Goal: Transaction & Acquisition: Purchase product/service

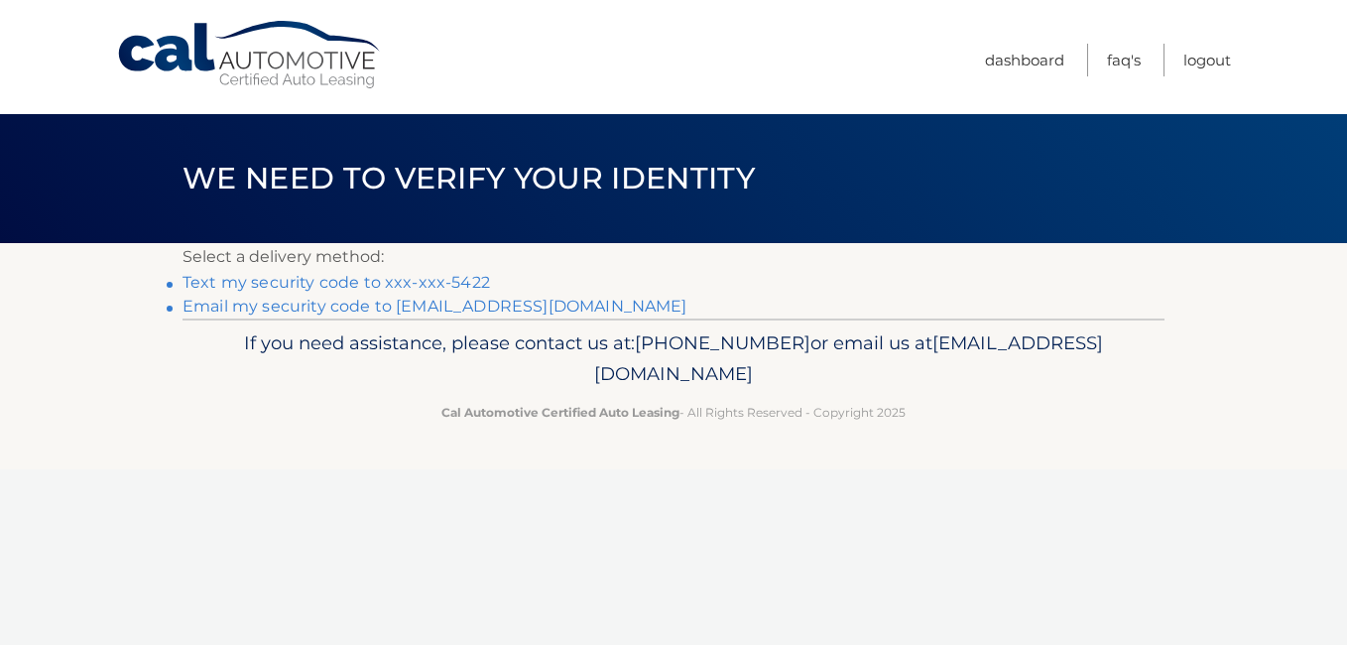
click at [388, 280] on link "Text my security code to xxx-xxx-5422" at bounding box center [335, 282] width 307 height 19
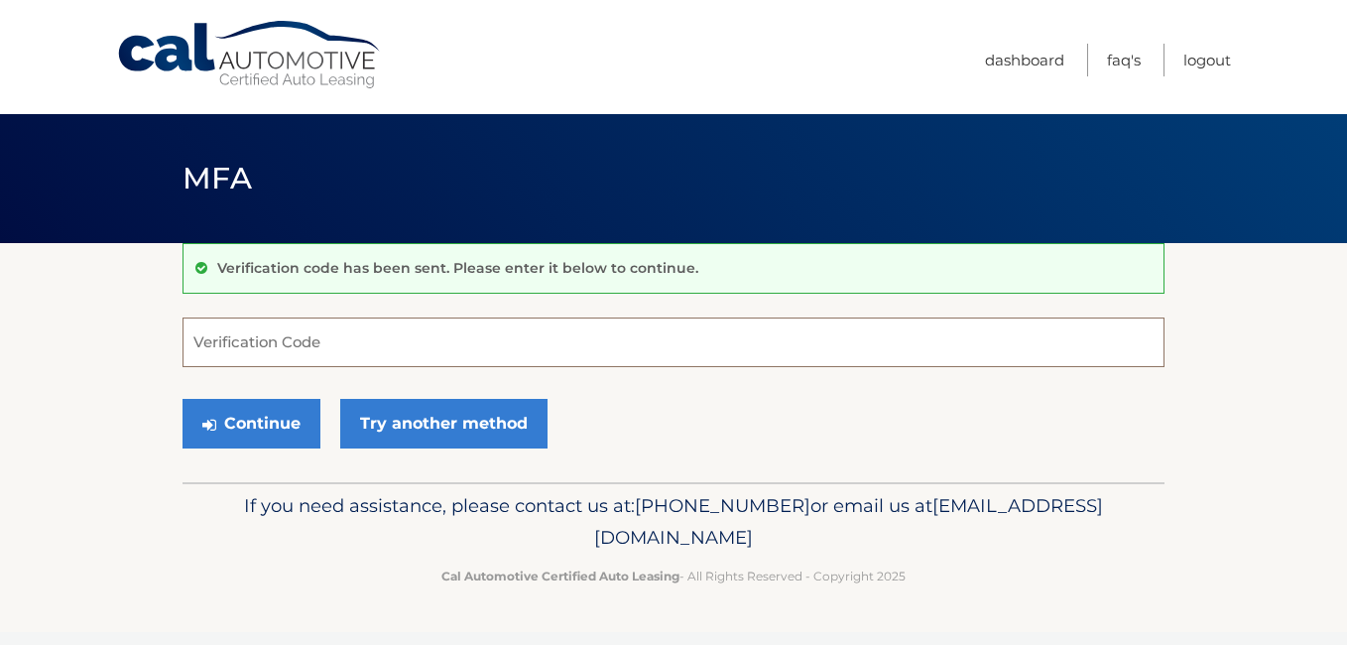
click at [381, 343] on input "Verification Code" at bounding box center [673, 342] width 982 height 50
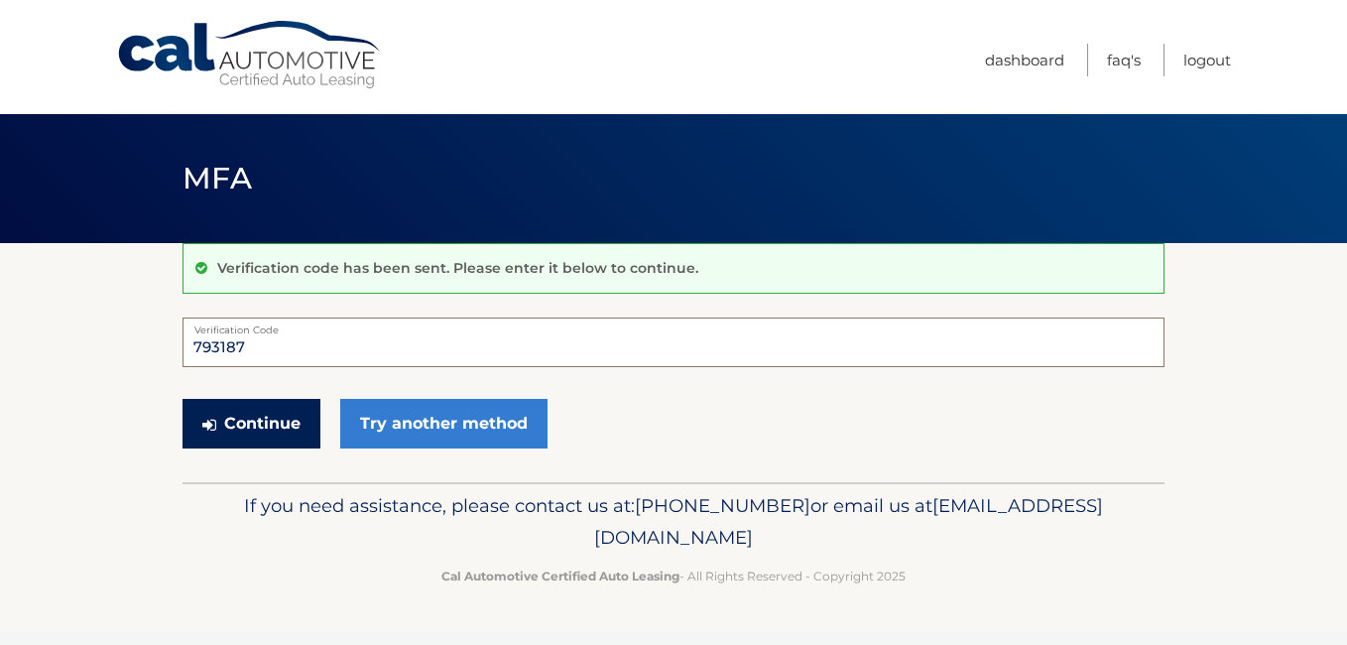
type input "793187"
click at [274, 422] on button "Continue" at bounding box center [251, 424] width 138 height 50
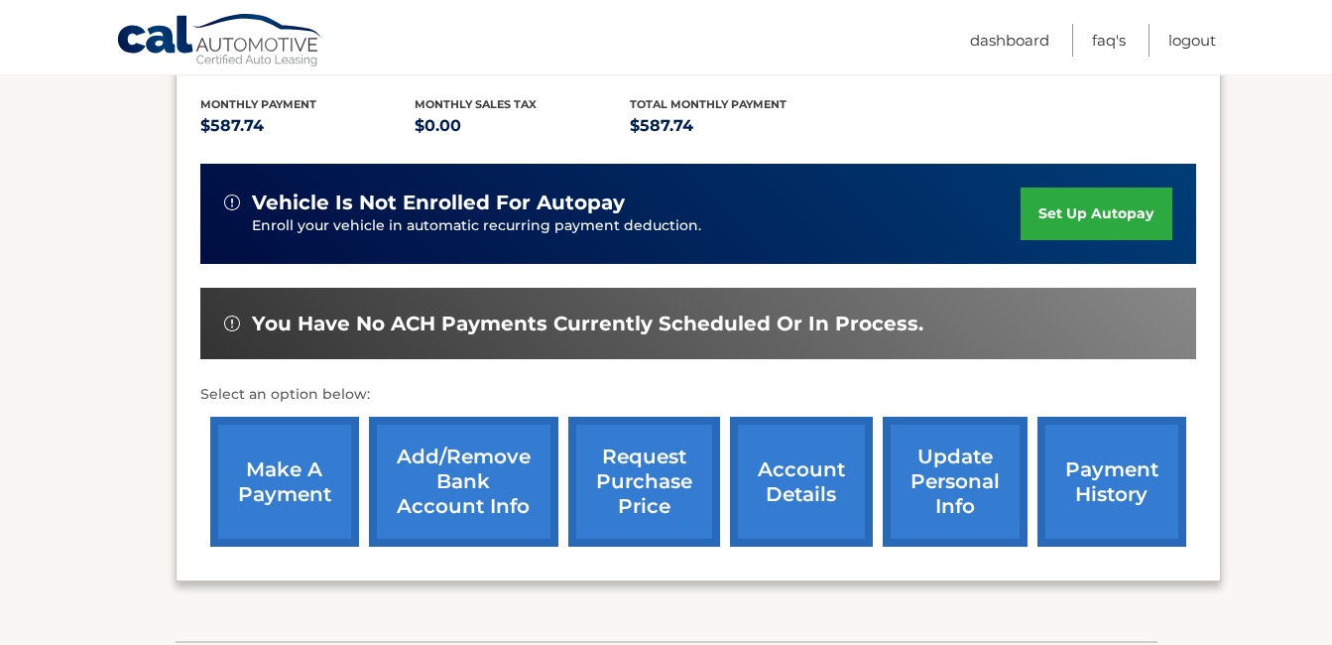
scroll to position [436, 0]
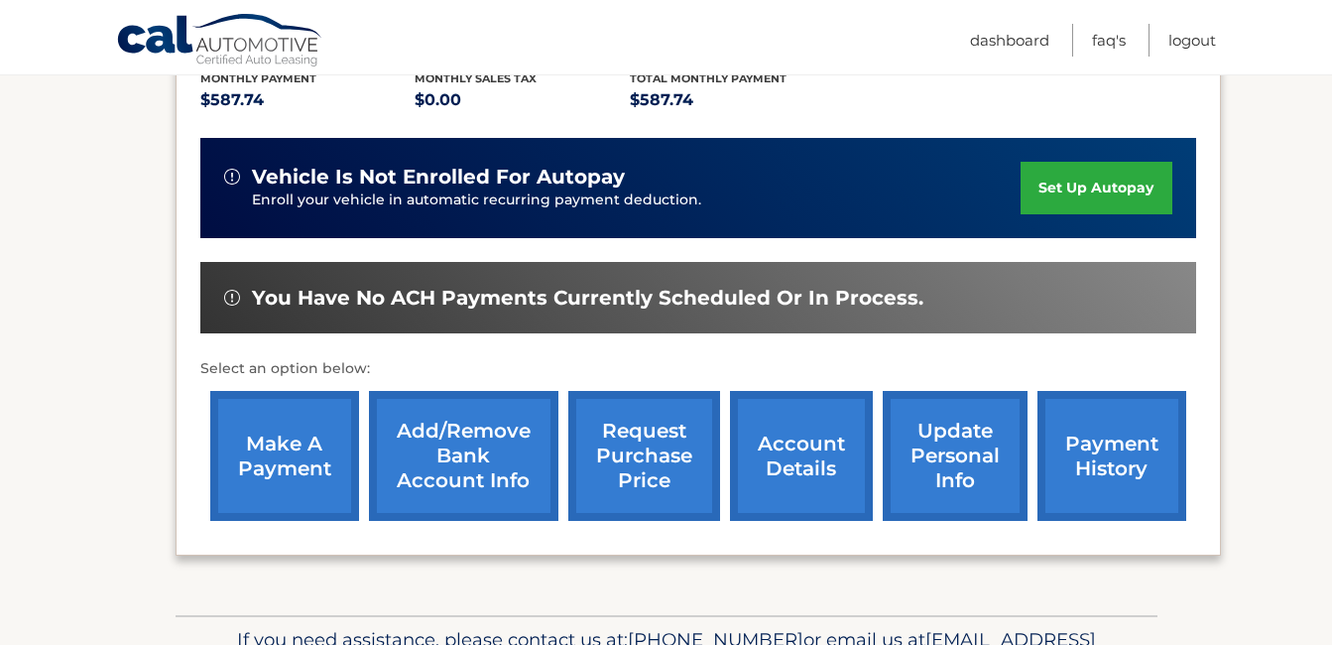
click at [286, 453] on link "make a payment" at bounding box center [284, 456] width 149 height 130
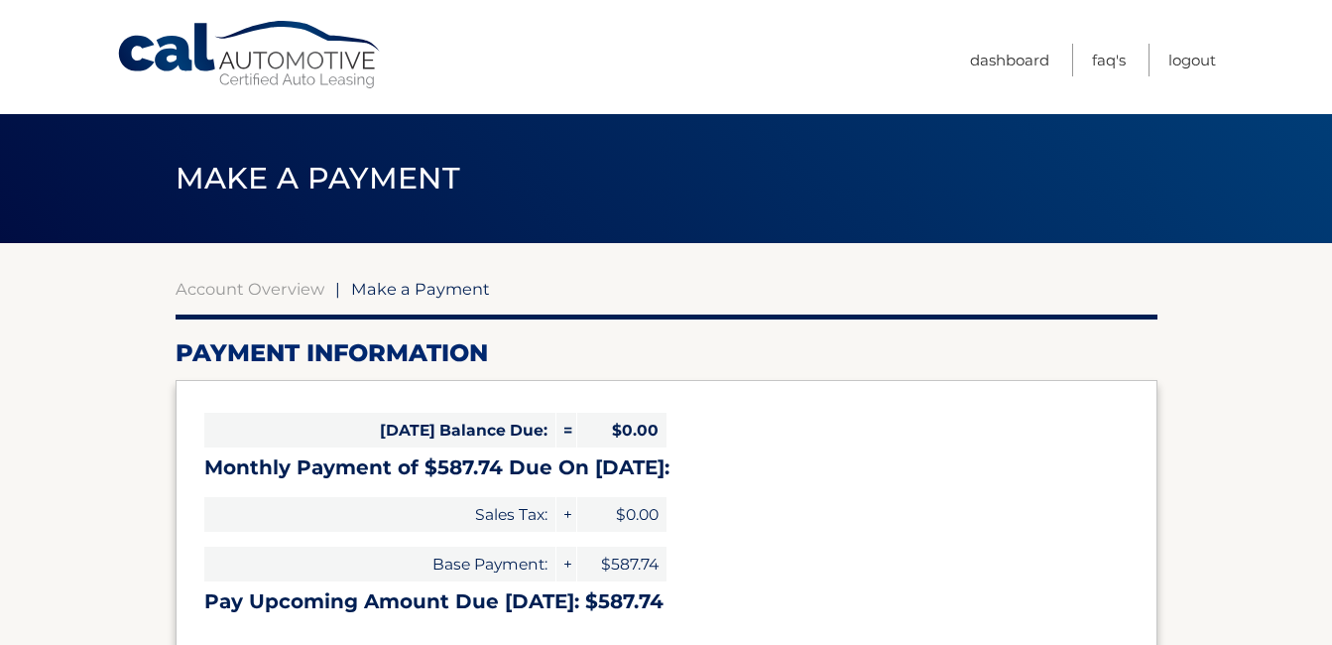
select select "ZjY4N2IwOWItNTY1MC00ZWMyLThhZGUtOTdjZDgwMDdmZWY5"
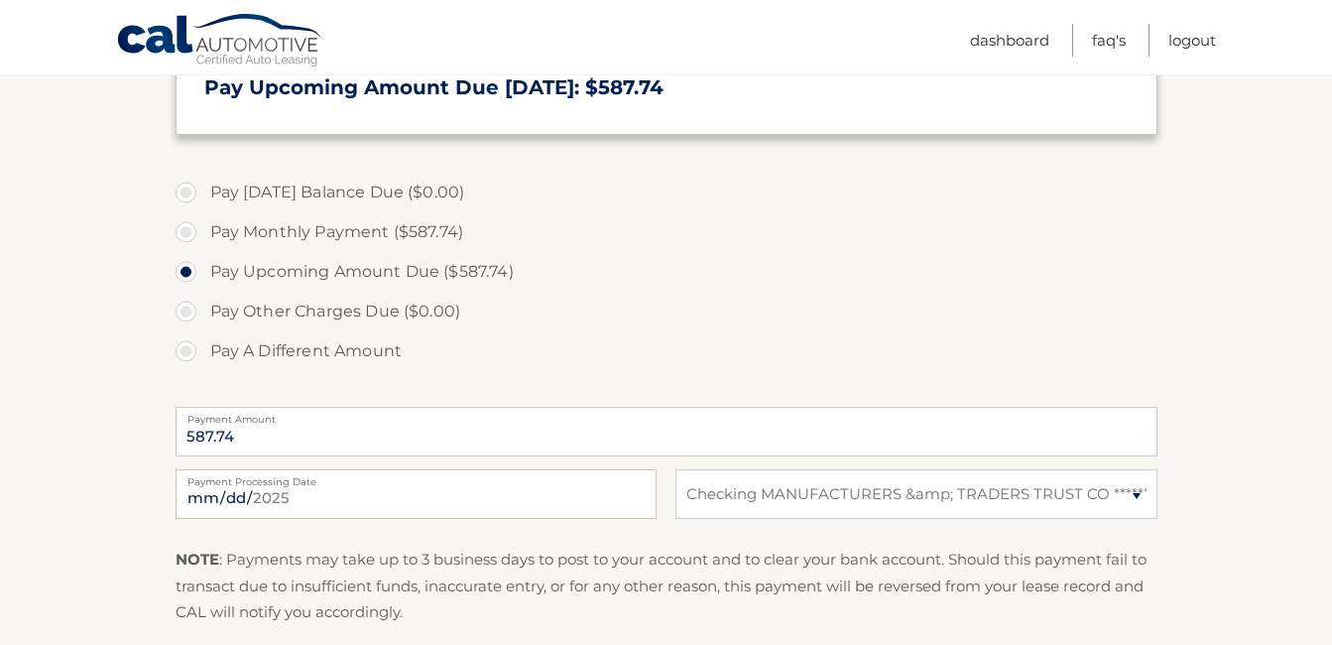
scroll to position [516, 0]
click at [628, 495] on input "2025-09-27" at bounding box center [416, 492] width 481 height 50
type input "2025-10-01"
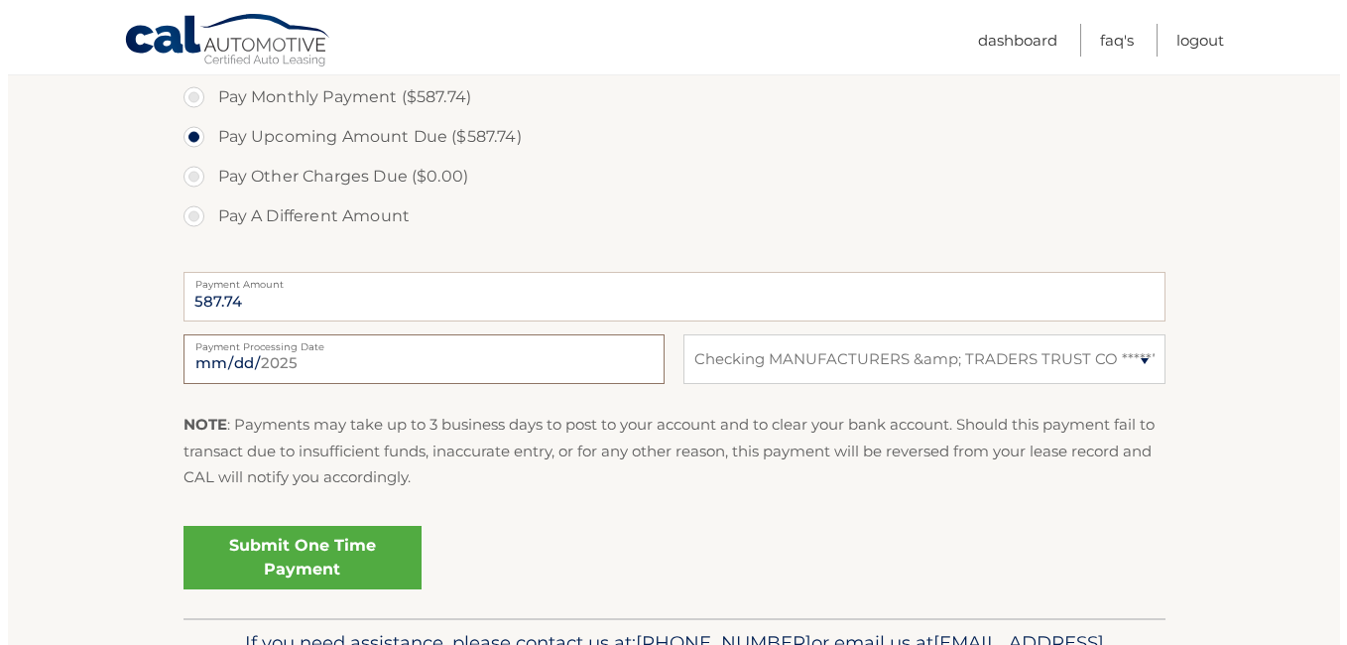
scroll to position [674, 0]
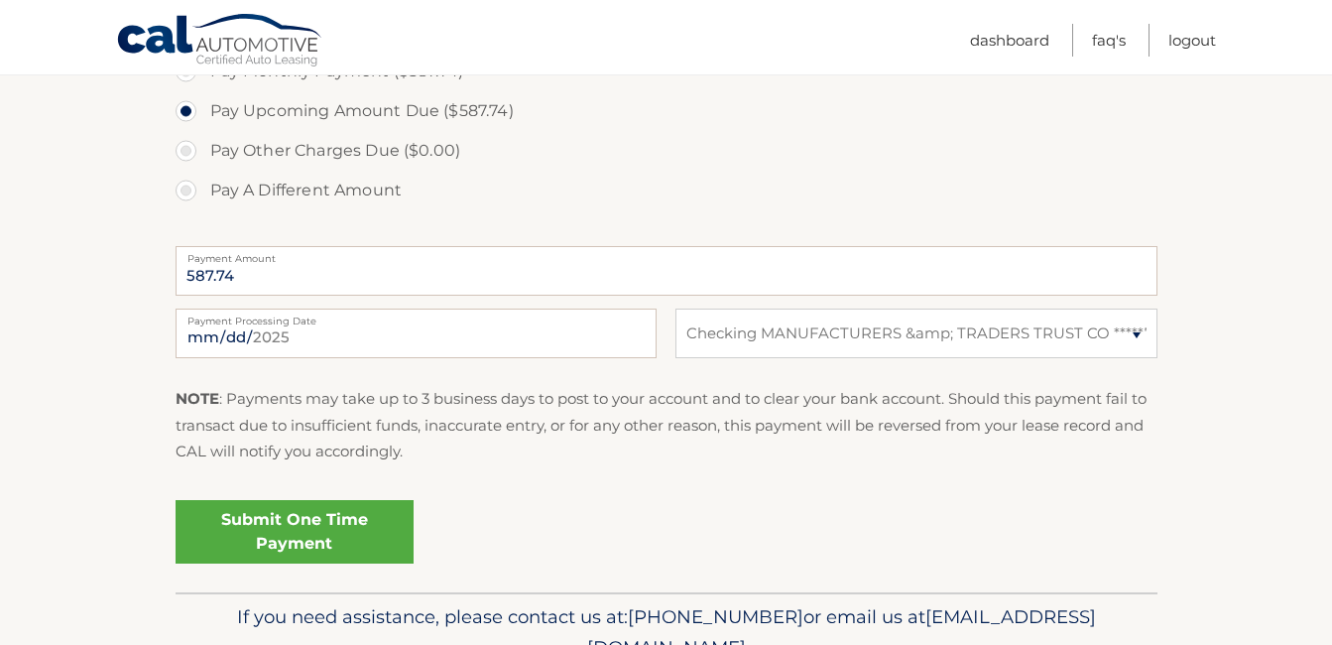
click at [269, 542] on link "Submit One Time Payment" at bounding box center [295, 531] width 238 height 63
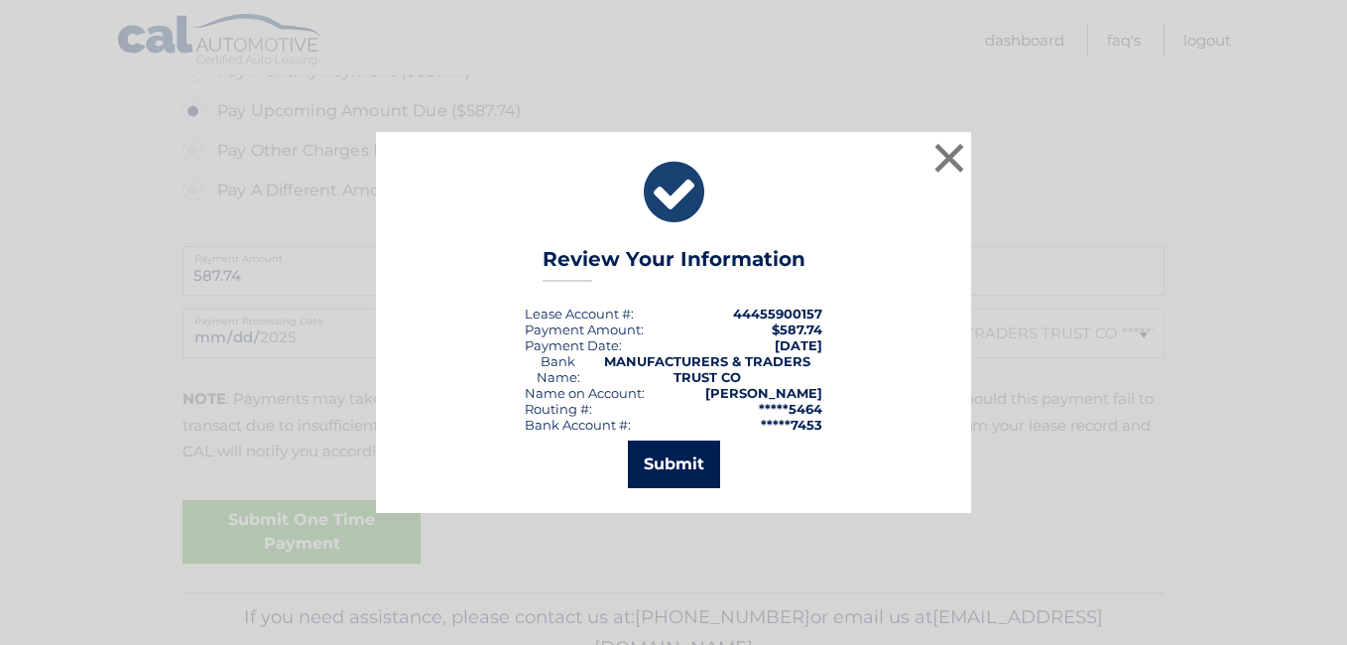
click at [664, 466] on button "Submit" at bounding box center [674, 464] width 92 height 48
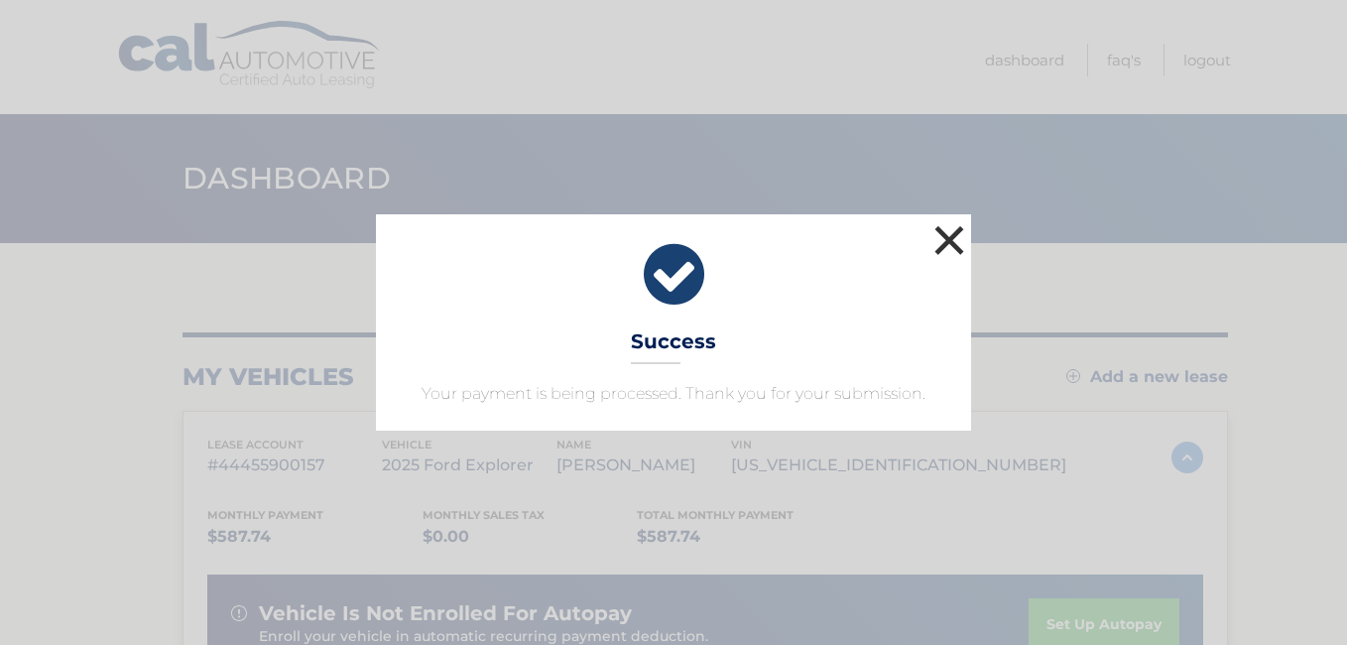
click at [945, 242] on button "×" at bounding box center [949, 240] width 40 height 40
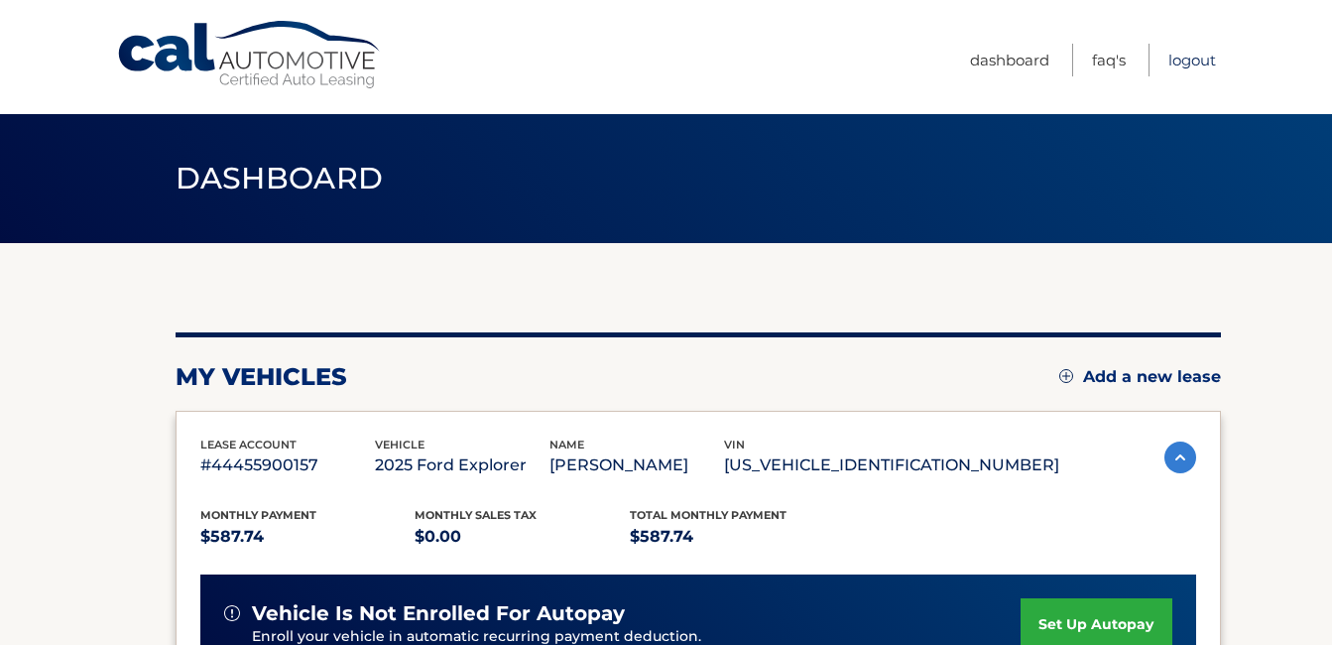
click at [1192, 58] on link "Logout" at bounding box center [1192, 60] width 48 height 33
